Goal: Task Accomplishment & Management: Complete application form

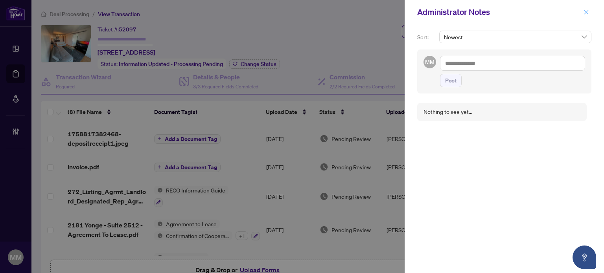
click at [586, 13] on icon "close" at bounding box center [587, 12] width 6 height 6
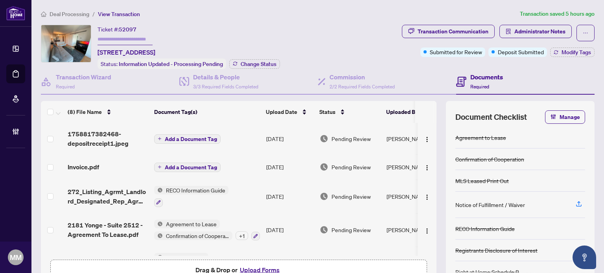
click at [279, 141] on td "[DATE]" at bounding box center [289, 138] width 53 height 31
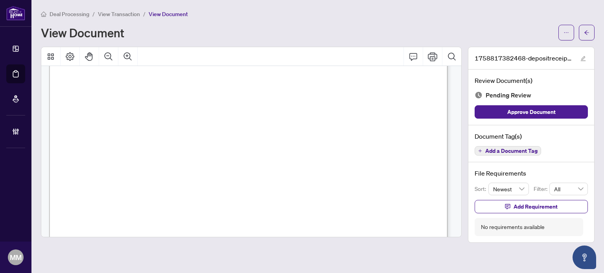
scroll to position [85, 0]
click at [125, 11] on span "View Transaction" at bounding box center [119, 14] width 42 height 7
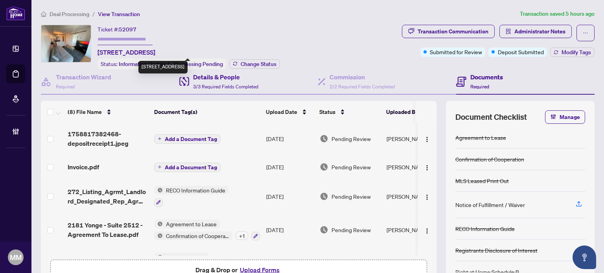
click at [188, 74] on div "[STREET_ADDRESS]" at bounding box center [162, 67] width 49 height 13
click at [231, 88] on span "3/3 Required Fields Completed" at bounding box center [225, 87] width 65 height 6
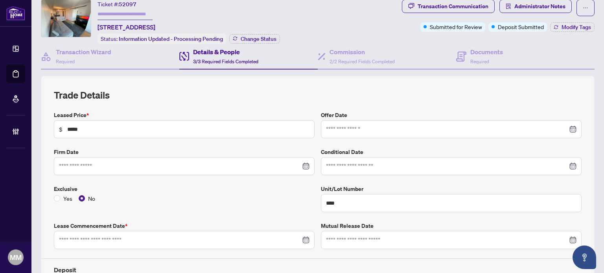
type input "**********"
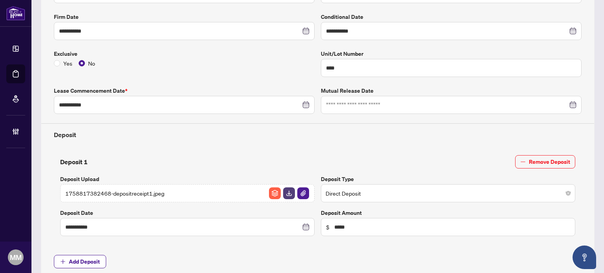
scroll to position [182, 0]
